Goal: Task Accomplishment & Management: Complete application form

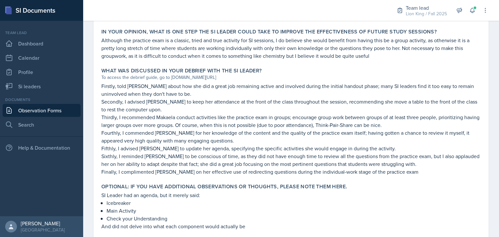
scroll to position [408, 0]
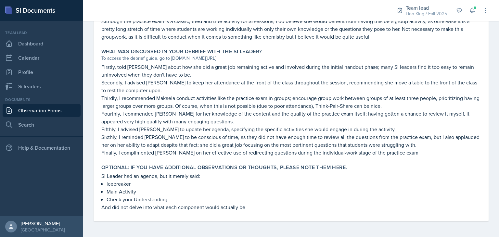
click at [69, 103] on div "Documents Observation Forms Search" at bounding box center [42, 114] width 78 height 34
click at [64, 109] on link "Observation Forms" at bounding box center [42, 110] width 78 height 13
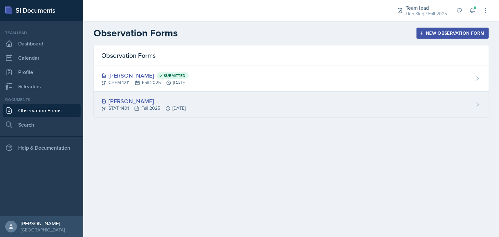
click at [190, 113] on div "[PERSON_NAME] STAT 1401 Fall 2025 [DATE]" at bounding box center [291, 104] width 395 height 25
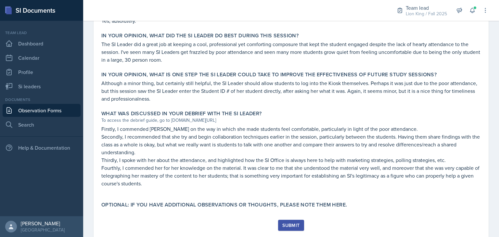
scroll to position [355, 0]
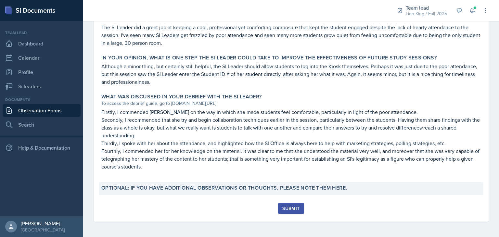
click at [273, 189] on label "Optional: If you have additional observations or thoughts, please note them her…" at bounding box center [224, 188] width 246 height 7
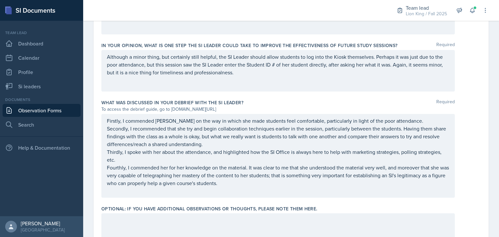
scroll to position [490, 0]
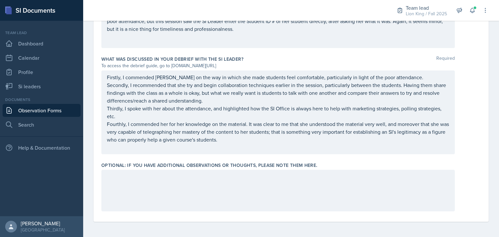
click at [249, 193] on div at bounding box center [278, 191] width 354 height 42
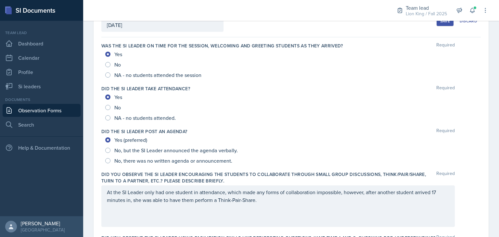
scroll to position [34, 0]
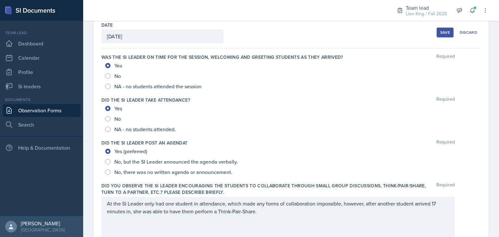
click at [443, 33] on div "Save" at bounding box center [446, 32] width 10 height 5
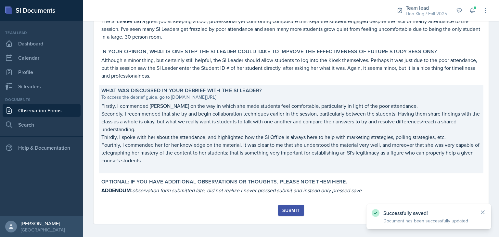
scroll to position [363, 0]
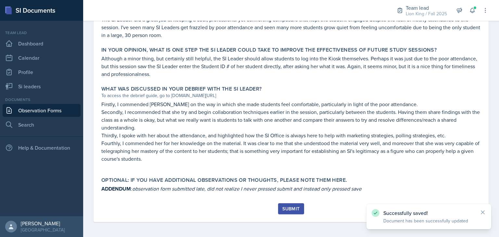
click at [298, 206] on button "Submit" at bounding box center [291, 209] width 26 height 11
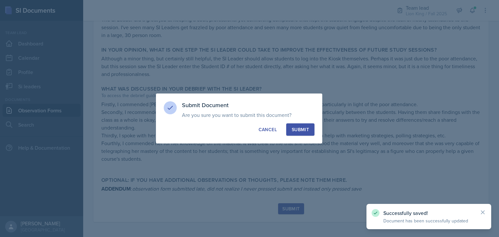
click at [305, 125] on button "Submit" at bounding box center [300, 130] width 28 height 12
radio input "true"
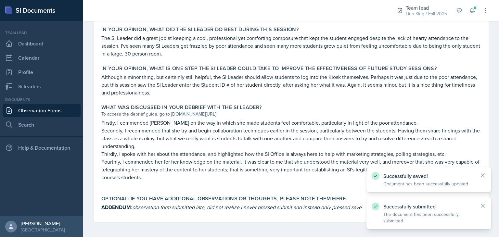
click at [62, 113] on link "Observation Forms" at bounding box center [42, 110] width 78 height 13
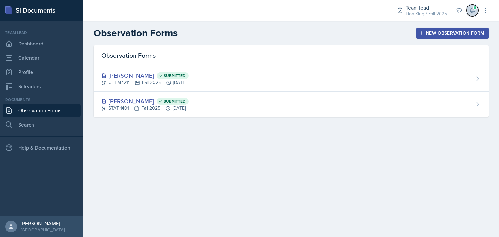
click at [468, 12] on button at bounding box center [473, 11] width 12 height 12
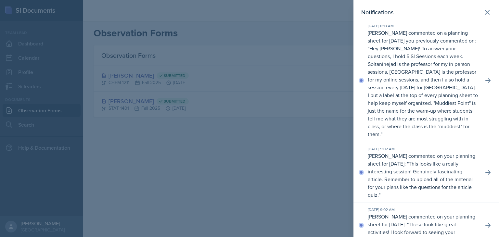
scroll to position [65, 0]
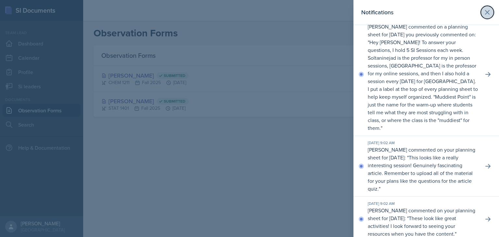
click at [486, 12] on icon at bounding box center [488, 12] width 4 height 4
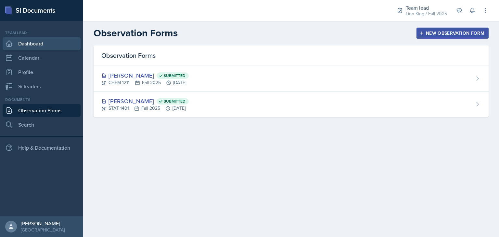
click at [54, 47] on link "Dashboard" at bounding box center [42, 43] width 78 height 13
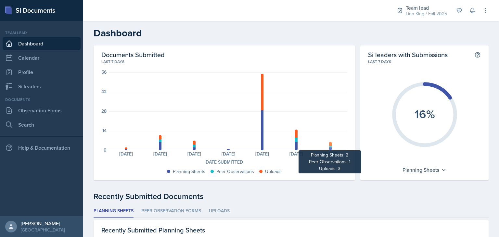
click at [329, 144] on div at bounding box center [330, 144] width 3 height 4
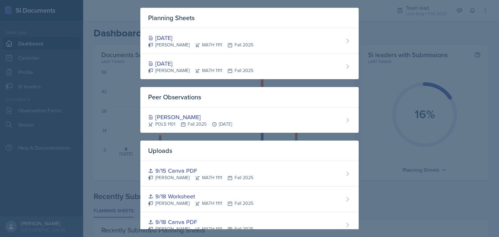
click at [103, 108] on div at bounding box center [249, 118] width 499 height 237
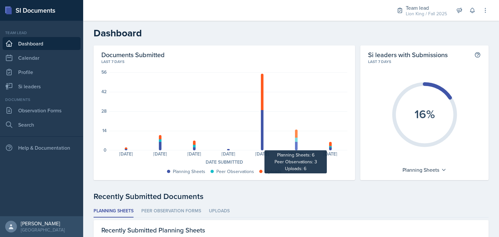
click at [295, 133] on div at bounding box center [296, 134] width 3 height 8
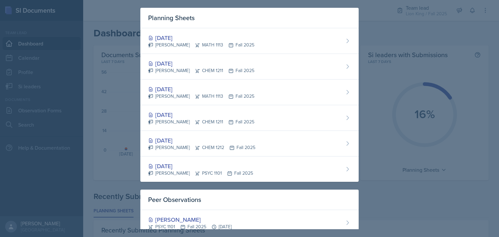
click at [114, 95] on div at bounding box center [249, 118] width 499 height 237
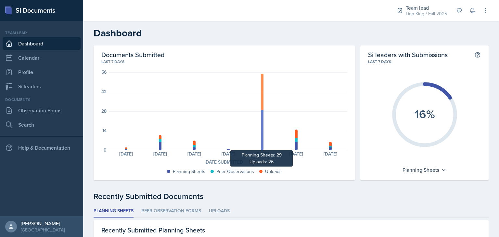
click at [261, 95] on div at bounding box center [262, 92] width 3 height 36
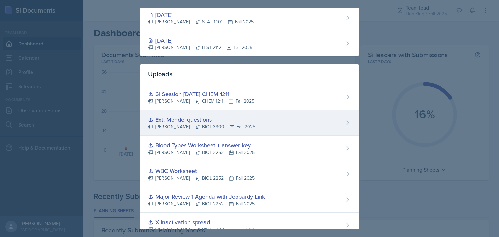
scroll to position [715, 0]
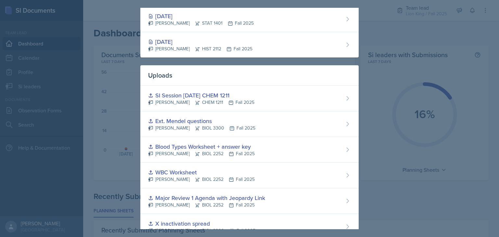
click at [114, 113] on div at bounding box center [249, 118] width 499 height 237
